Goal: Find specific page/section: Find specific page/section

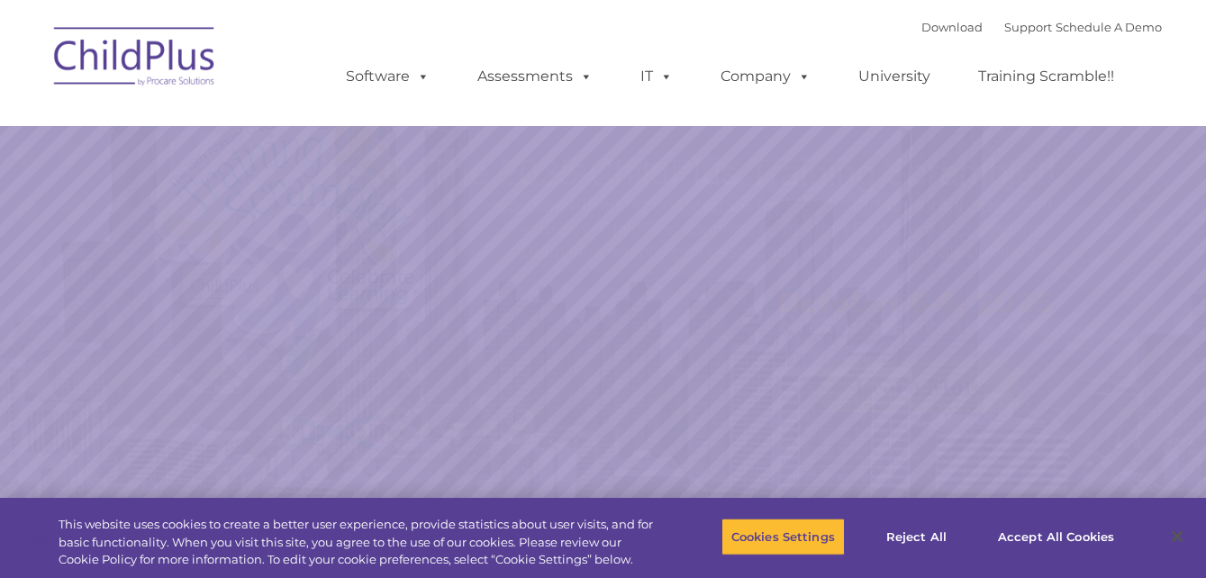
select select "MEDIUM"
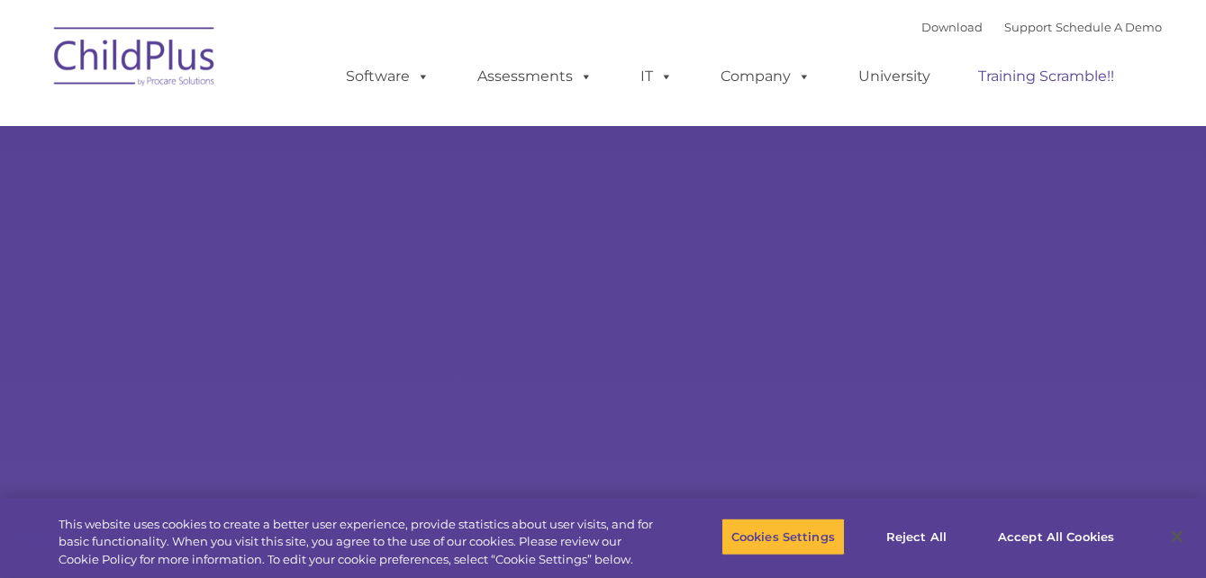
type input ""
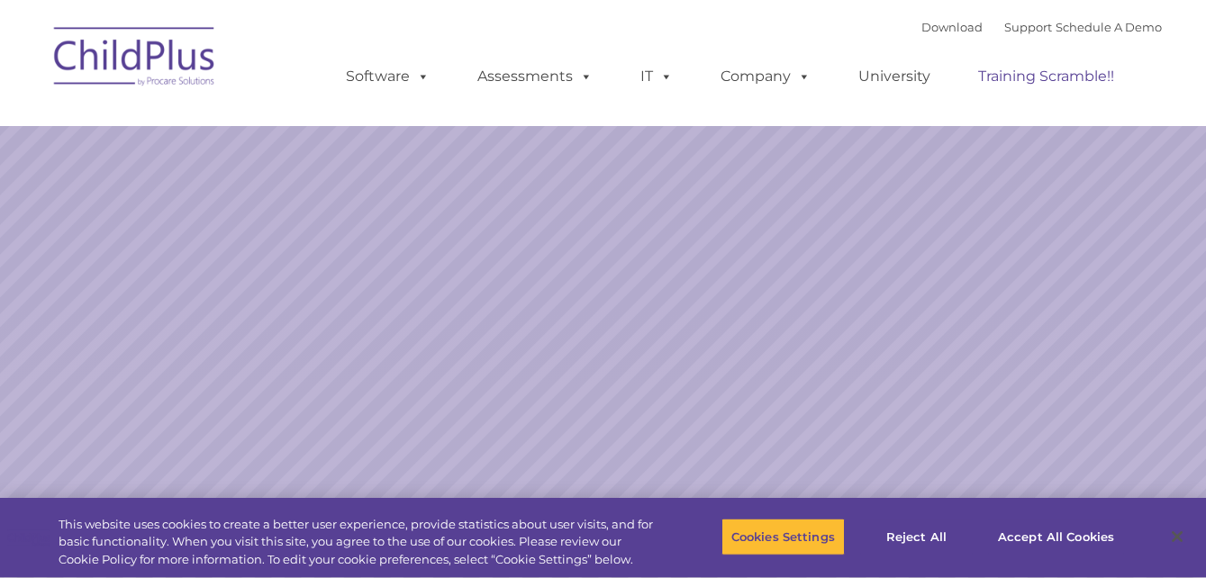
select select "MEDIUM"
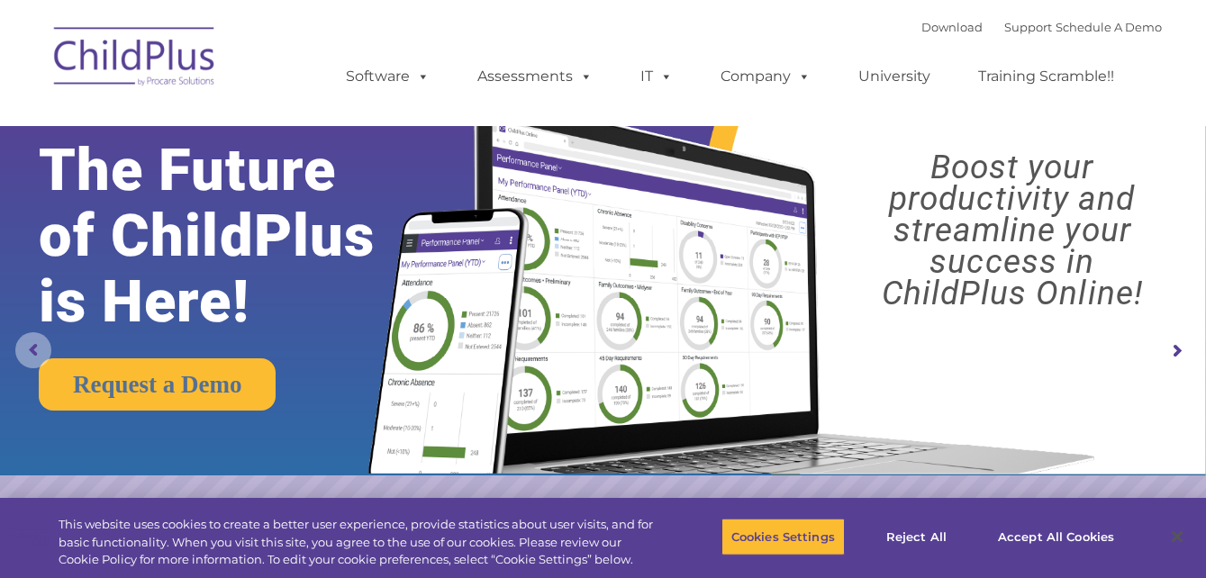
click at [27, 347] on rs-arrow at bounding box center [33, 350] width 36 height 36
